Goal: Information Seeking & Learning: Check status

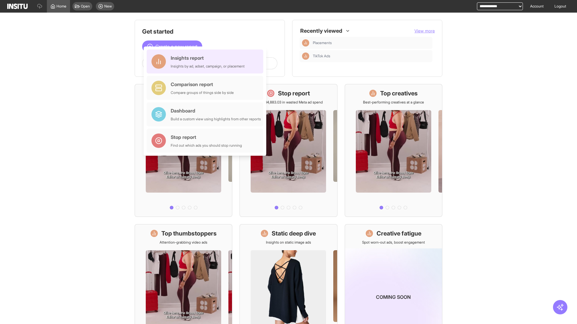
click at [206, 62] on div "Insights report Insights by ad, adset, campaign, or placement" at bounding box center [208, 61] width 74 height 14
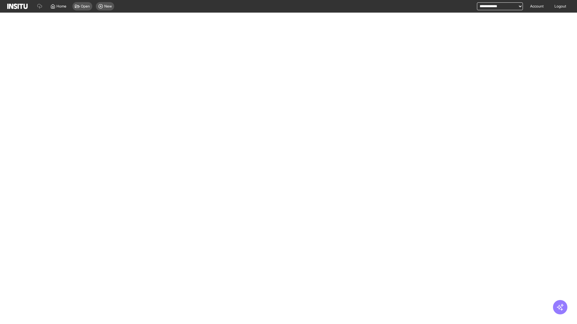
select select "**"
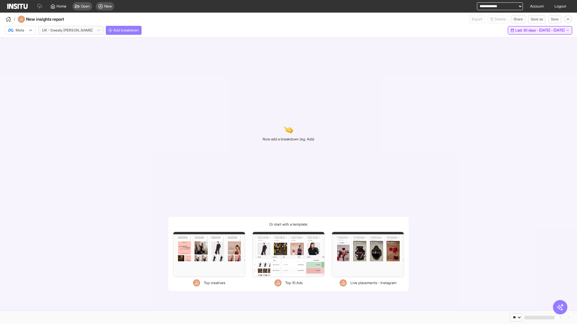
click at [526, 30] on span "Last 30 days - [DATE] - [DATE]" at bounding box center [539, 30] width 49 height 5
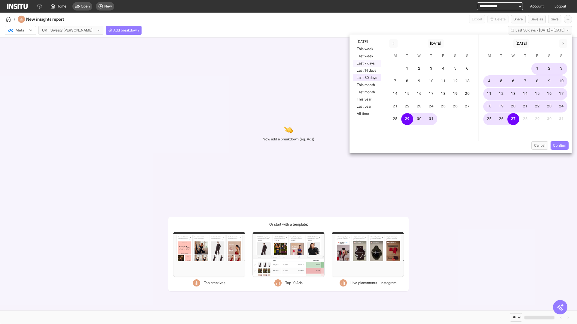
click at [366, 63] on button "Last 7 days" at bounding box center [367, 63] width 28 height 7
